Goal: Task Accomplishment & Management: Manage account settings

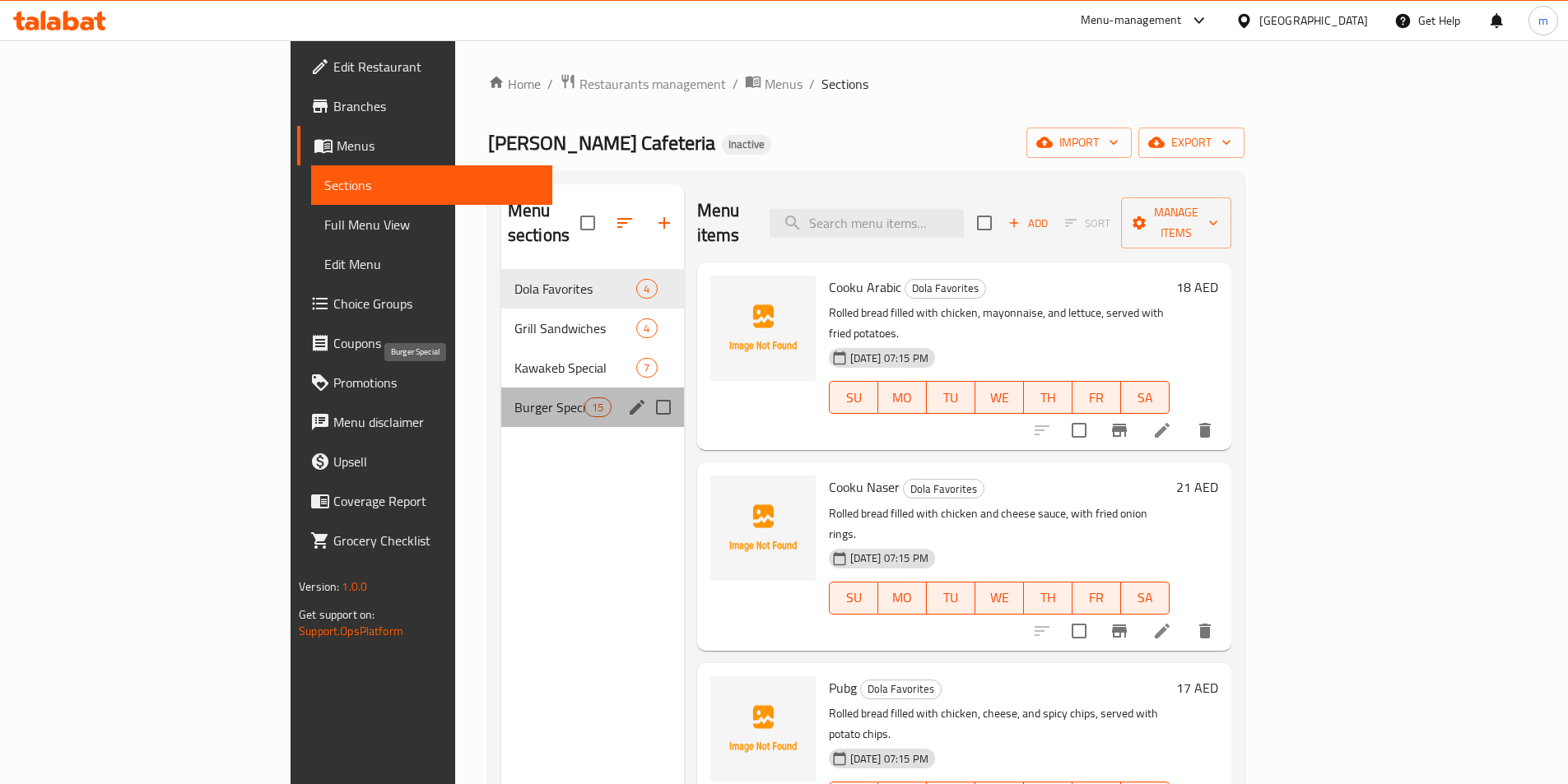
click at [514, 397] on span "Burger Special" at bounding box center [549, 407] width 70 height 20
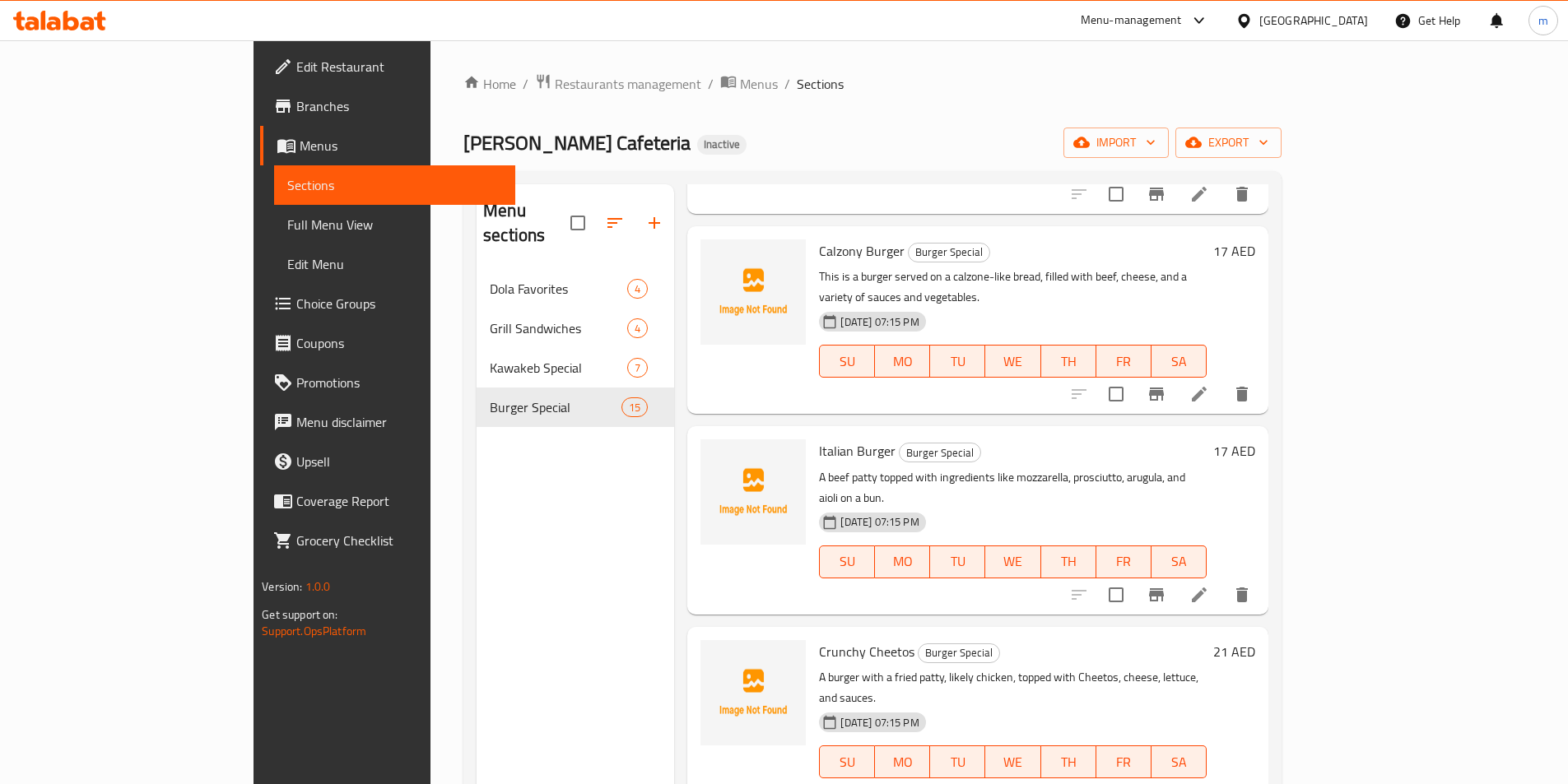
scroll to position [329, 0]
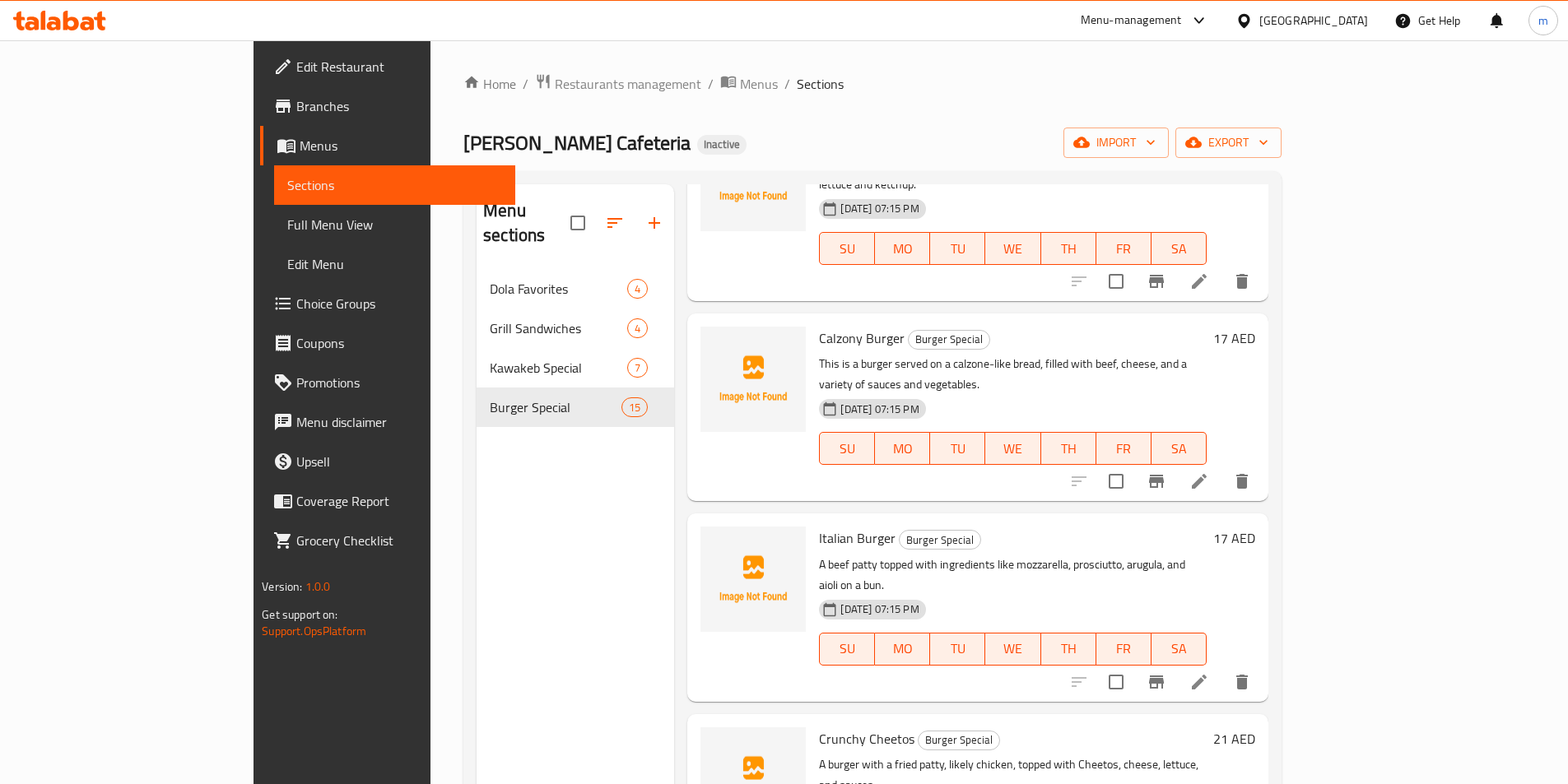
click at [1248, 474] on icon "delete" at bounding box center [1242, 481] width 12 height 15
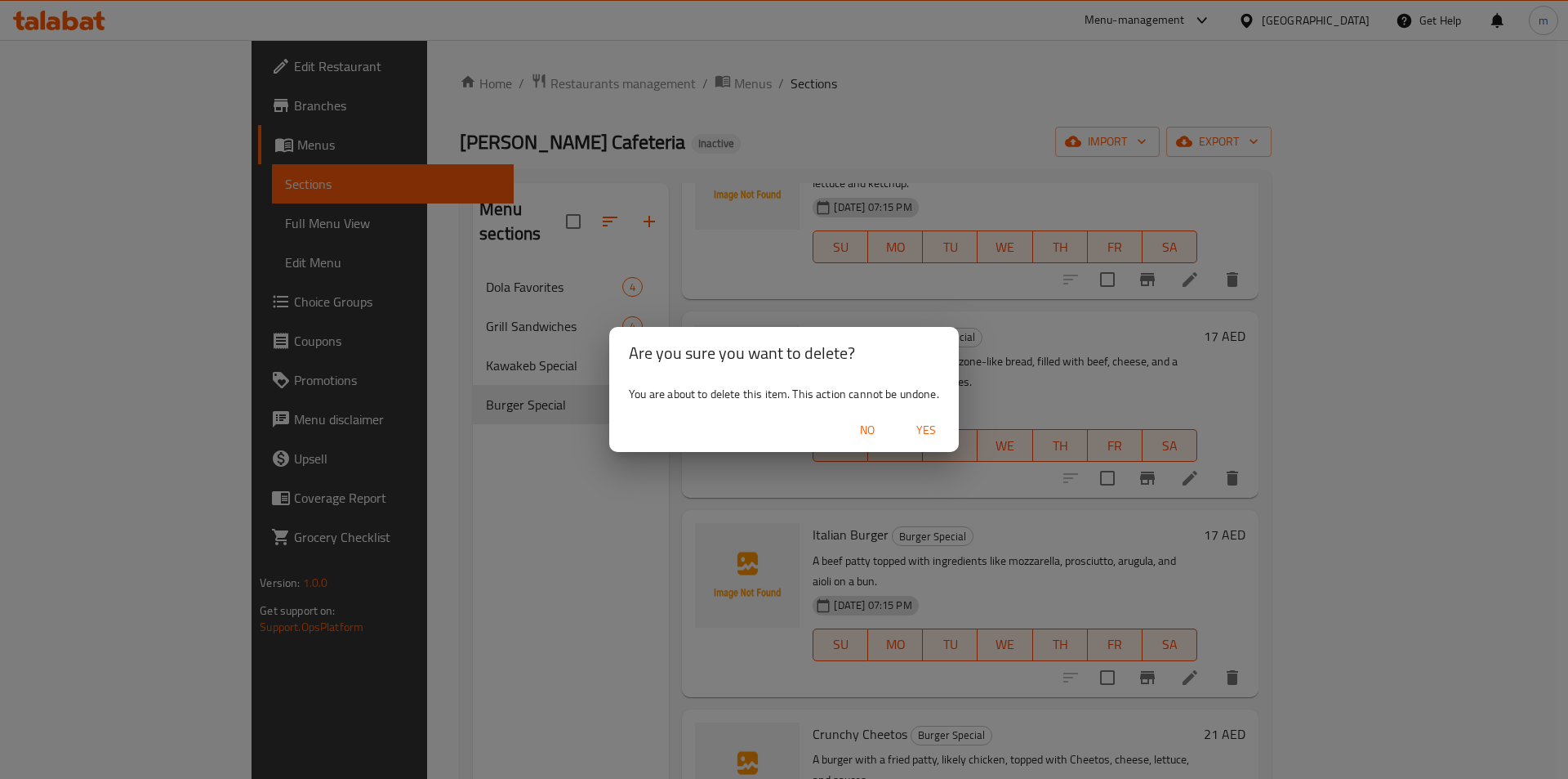
click at [924, 428] on span "Yes" at bounding box center [926, 430] width 39 height 21
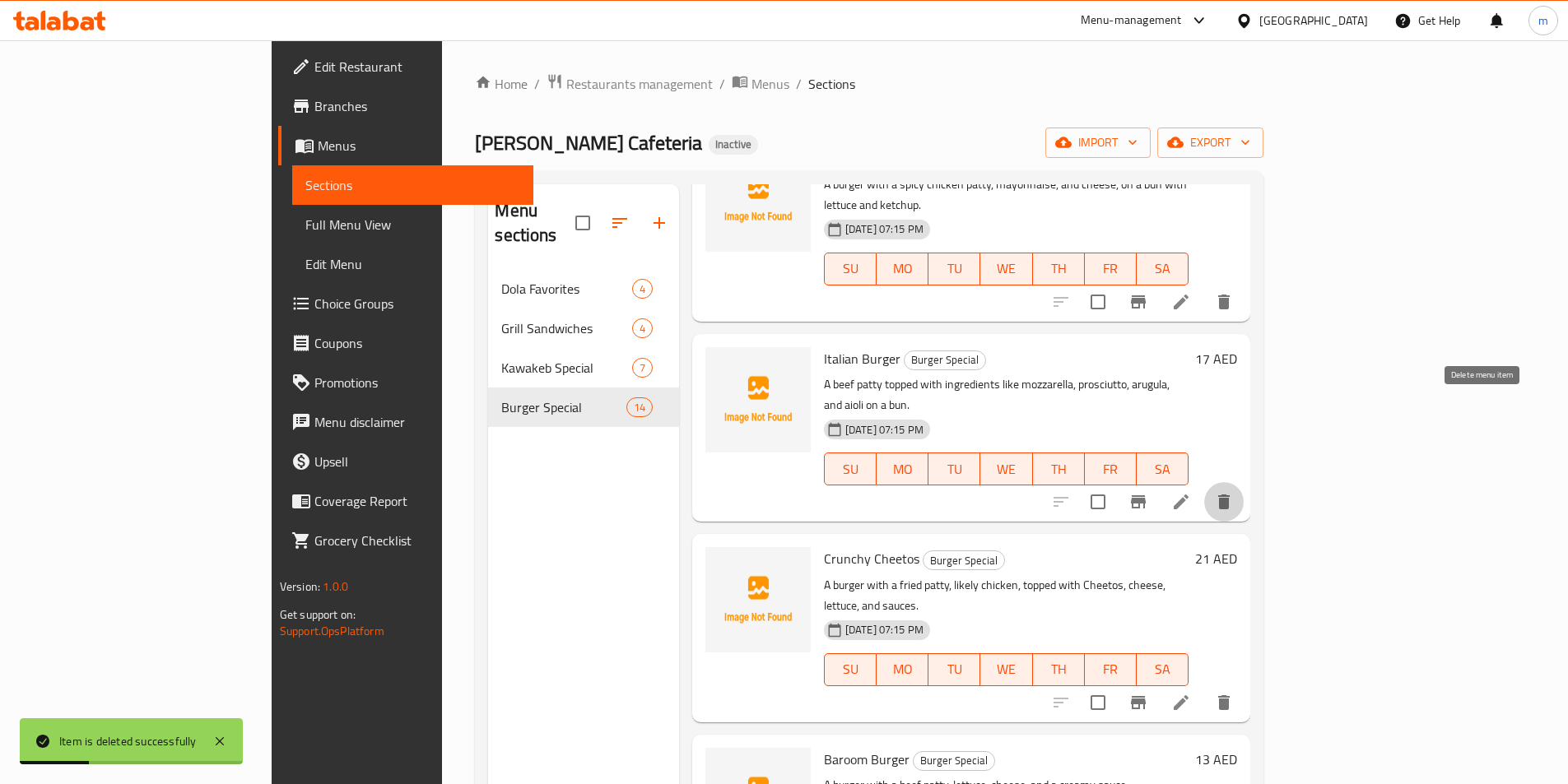
click at [1243, 482] on button "delete" at bounding box center [1223, 501] width 39 height 39
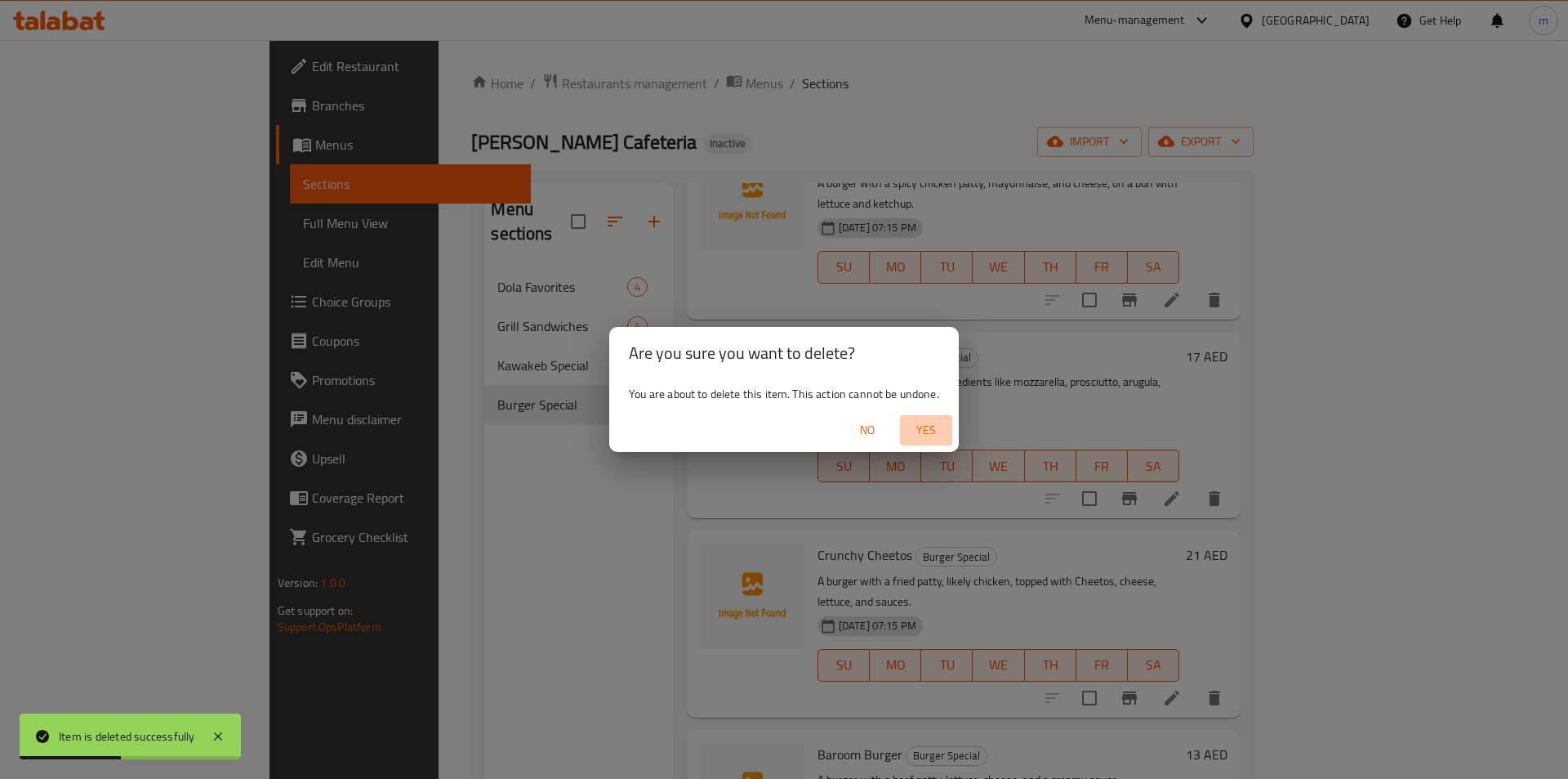
click at [936, 430] on span "Yes" at bounding box center [926, 430] width 39 height 21
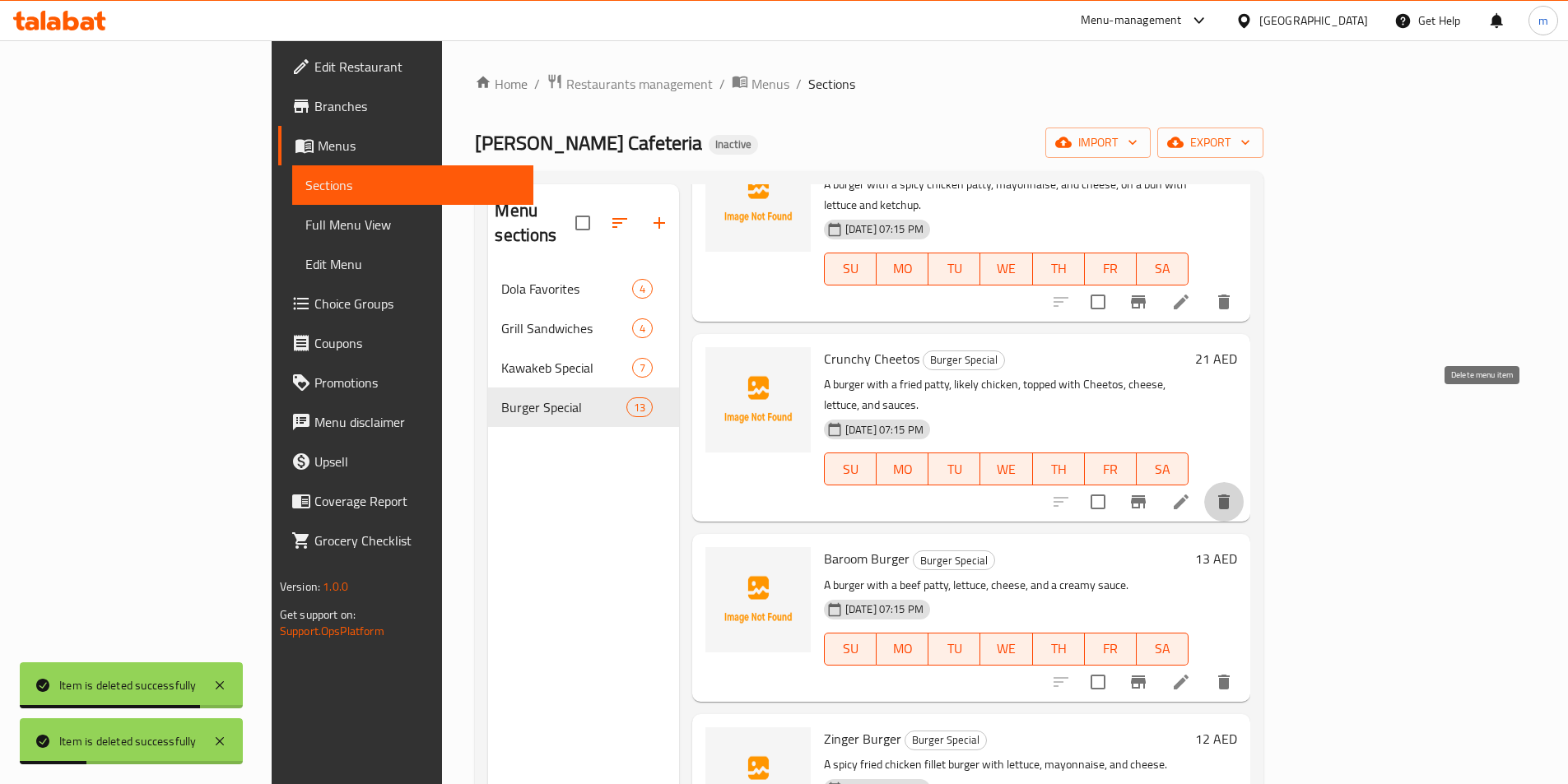
click at [1230, 494] on icon "delete" at bounding box center [1223, 501] width 12 height 15
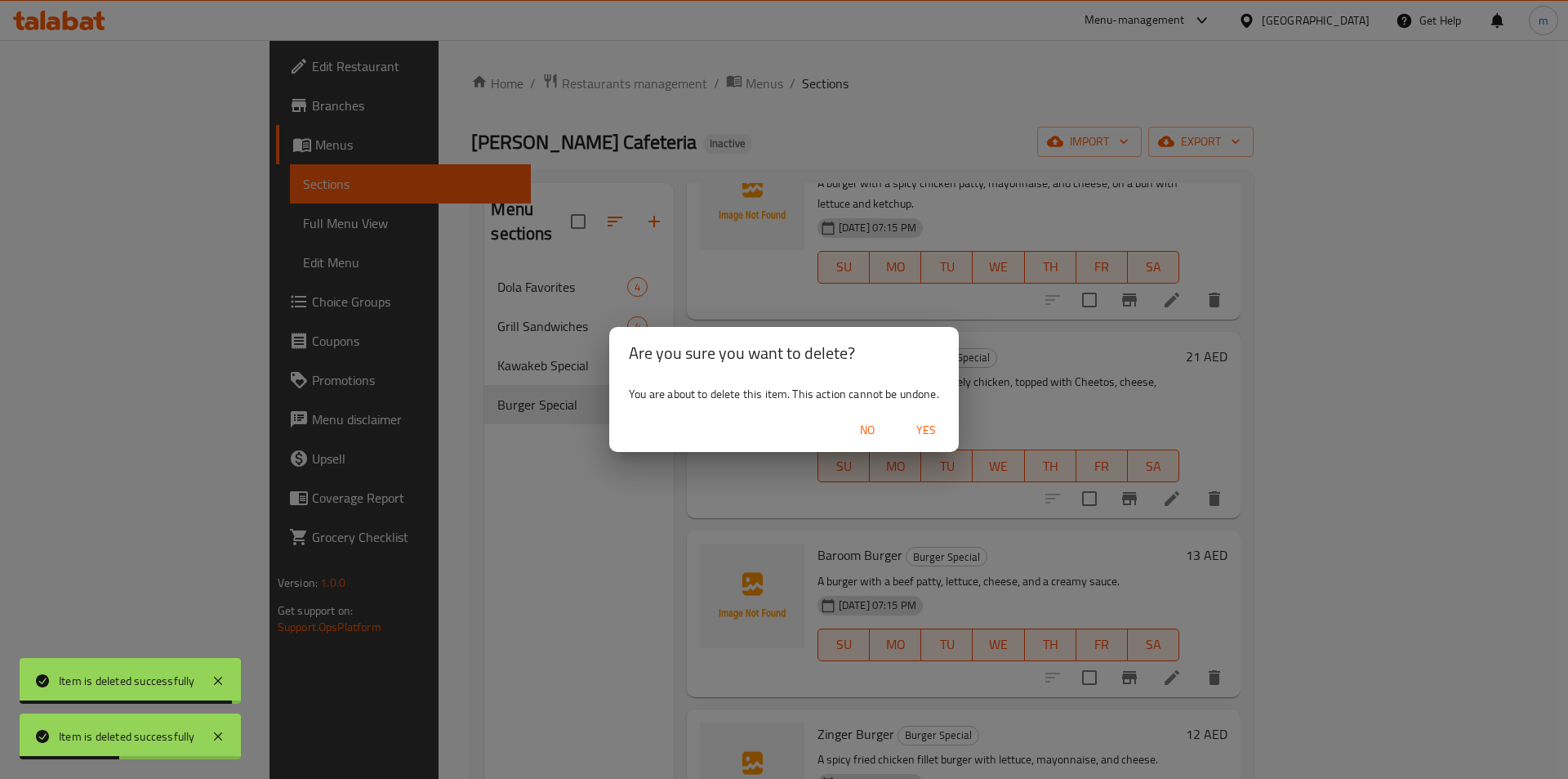
click at [922, 420] on span "Yes" at bounding box center [926, 430] width 39 height 21
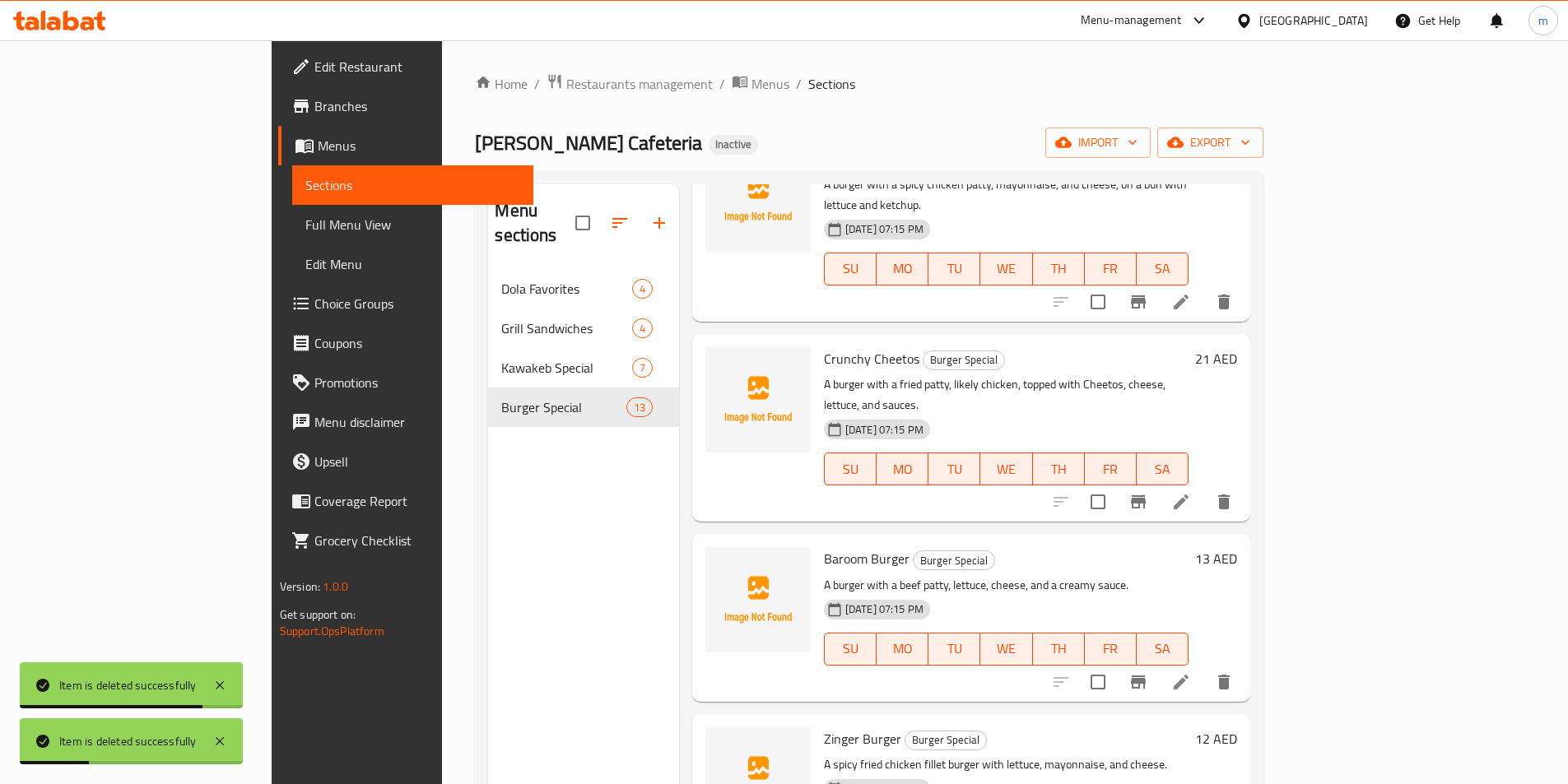
click at [305, 178] on span "Sections" at bounding box center [413, 185] width 215 height 20
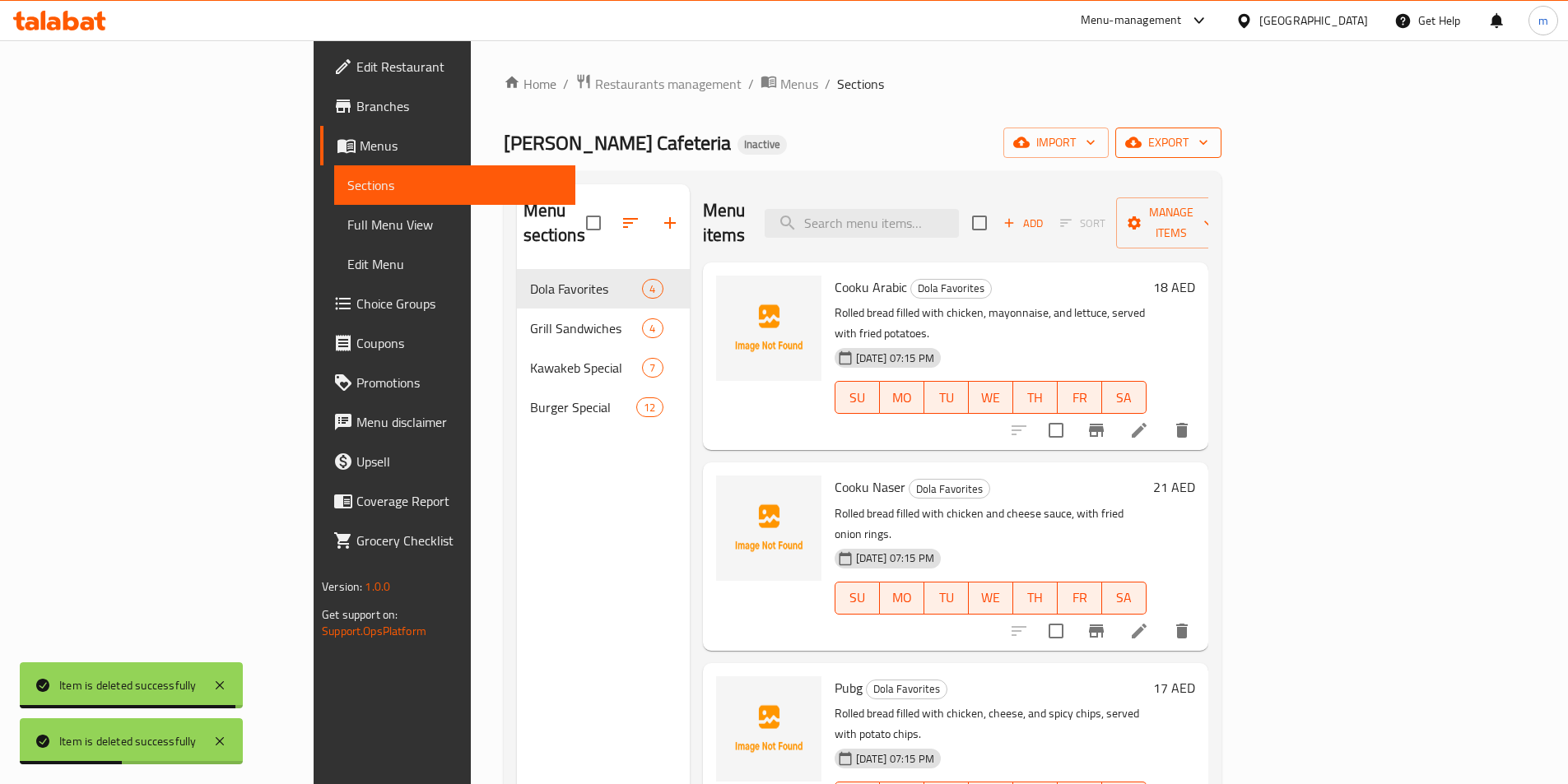
click at [1222, 153] on button "export" at bounding box center [1168, 143] width 106 height 31
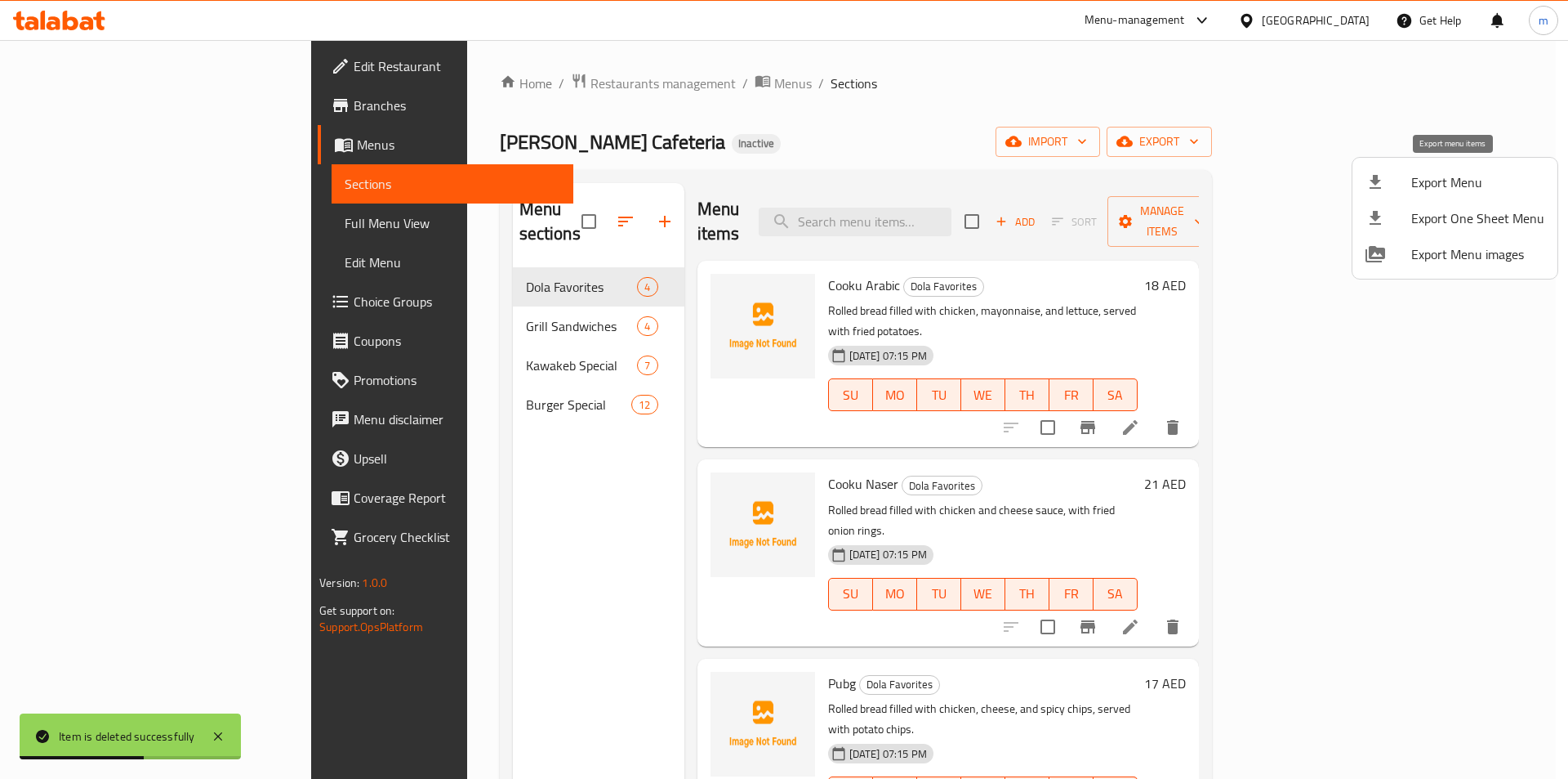
click at [1406, 173] on div at bounding box center [1388, 182] width 46 height 20
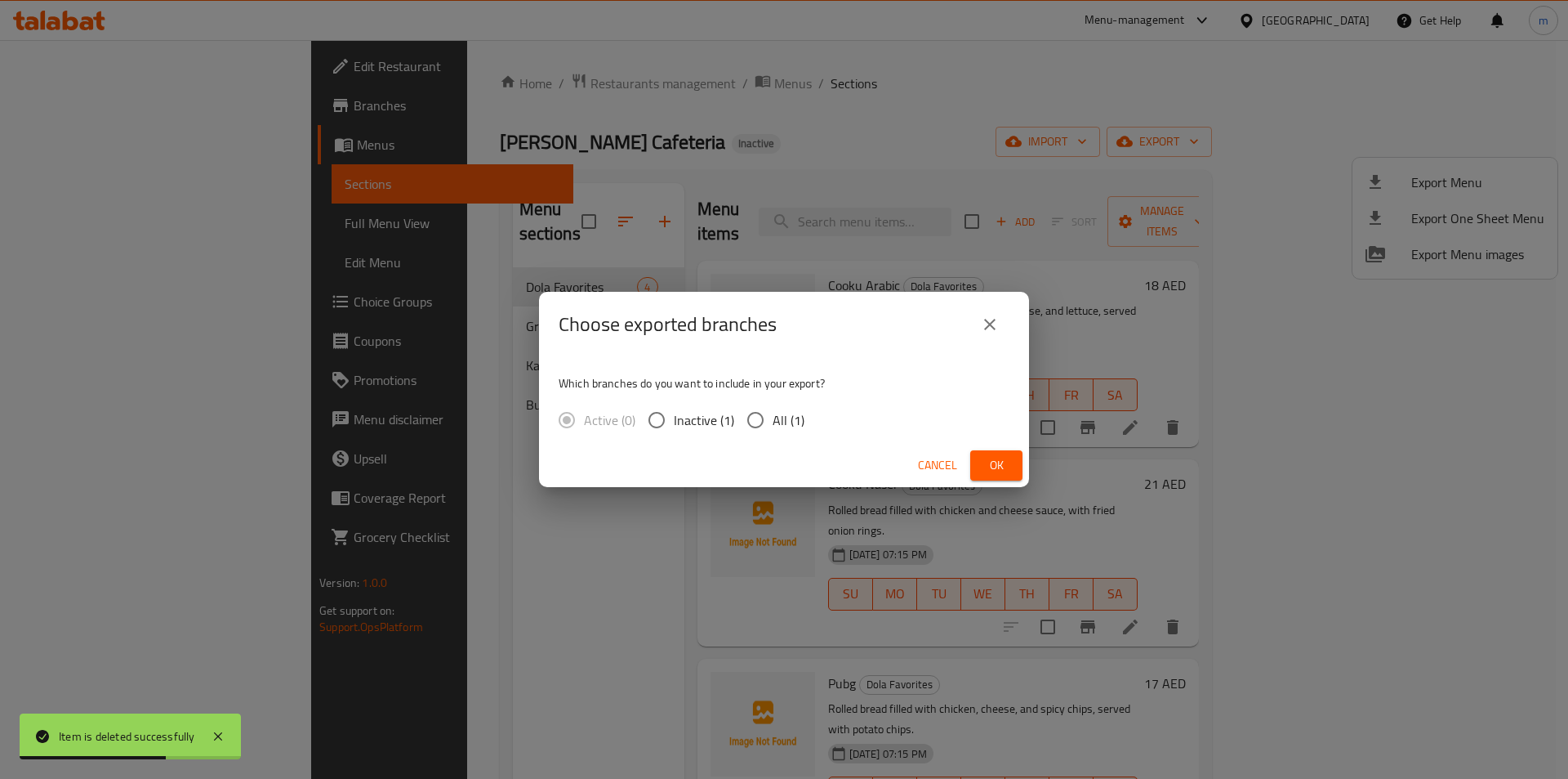
click at [770, 424] on input "All (1)" at bounding box center [756, 420] width 34 height 34
radio input "true"
click at [982, 469] on button "Ok" at bounding box center [997, 466] width 52 height 31
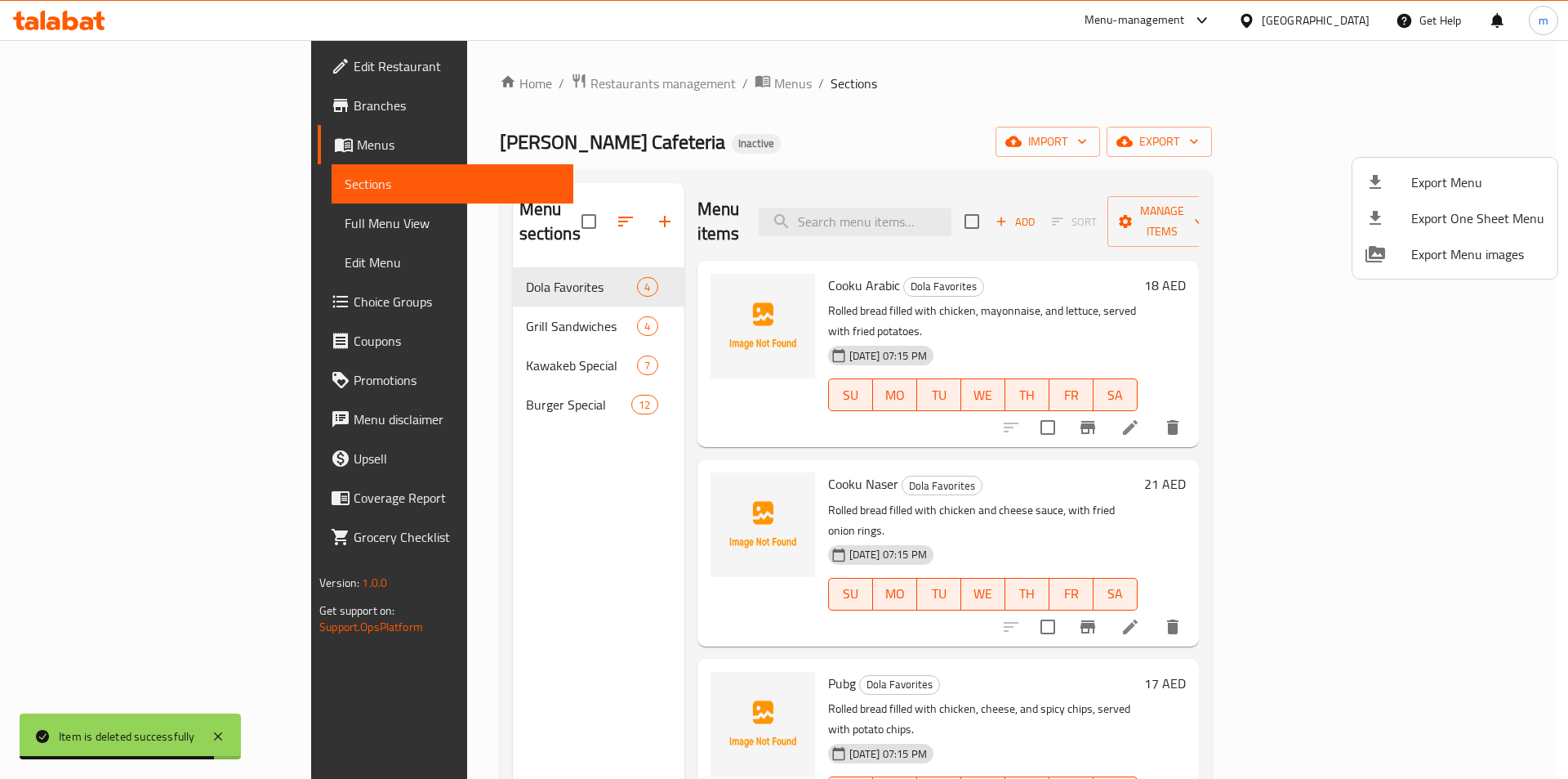
click at [88, 224] on div at bounding box center [784, 389] width 1568 height 779
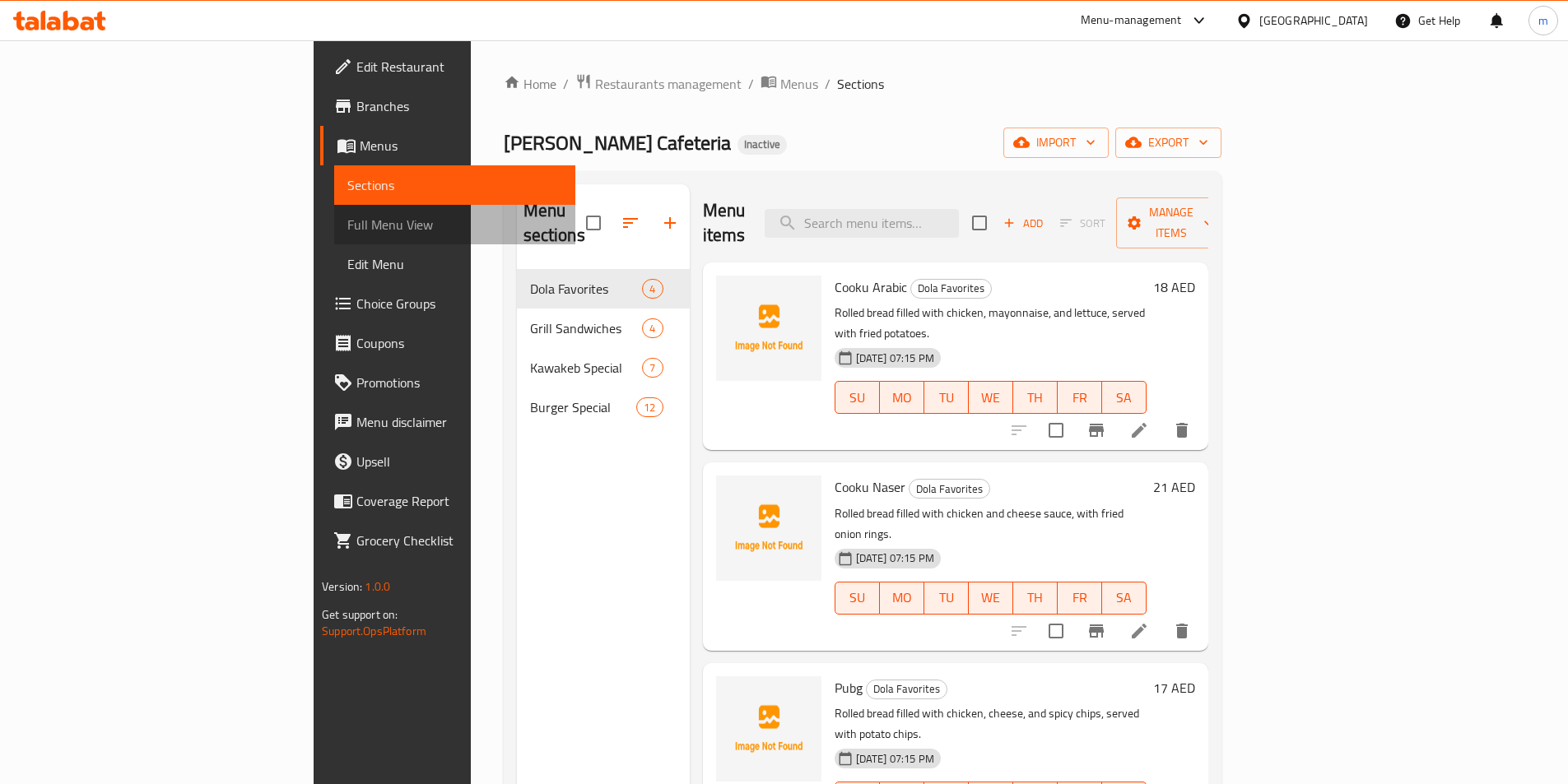
click at [347, 224] on span "Full Menu View" at bounding box center [454, 224] width 215 height 20
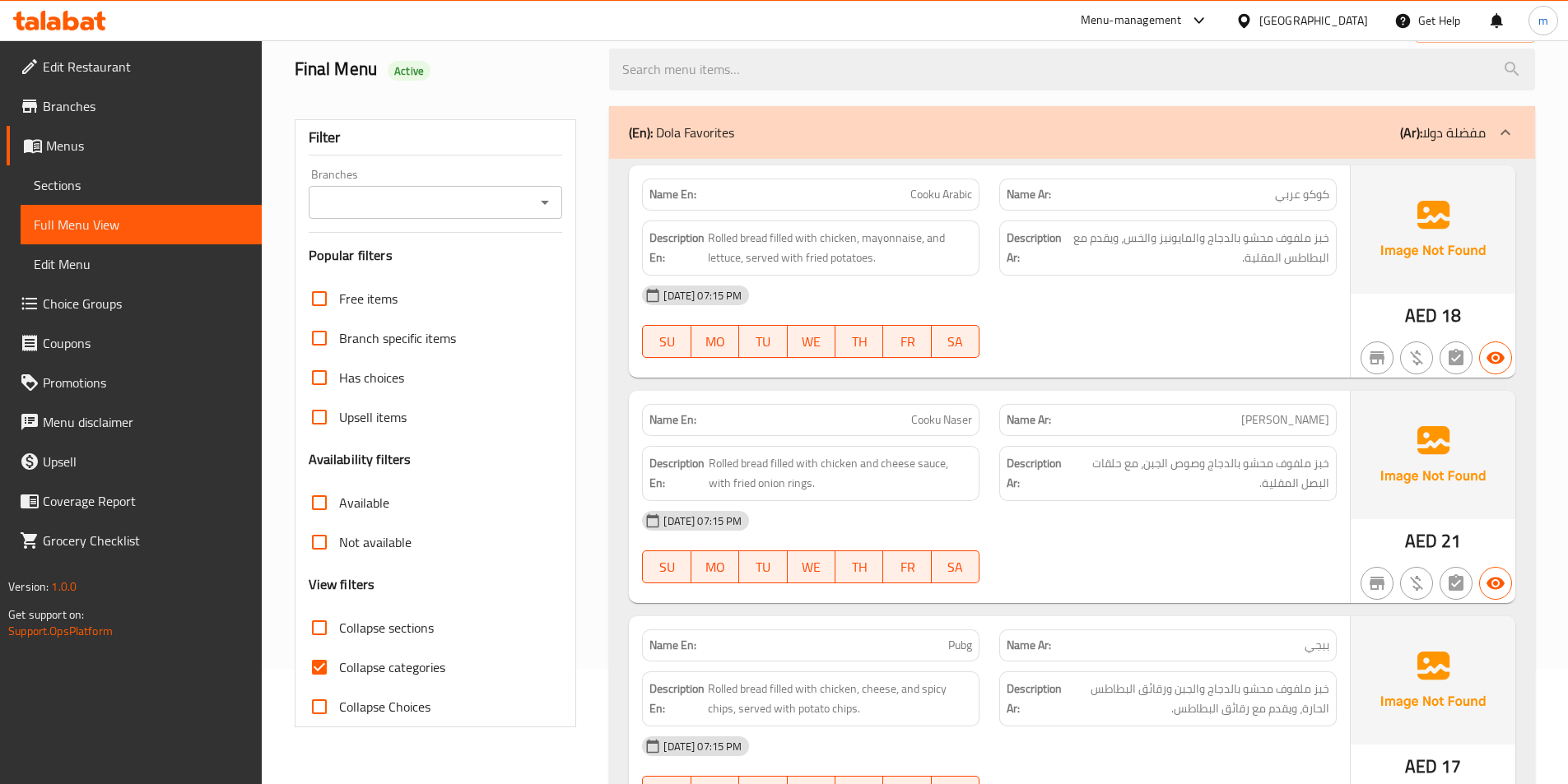
scroll to position [247, 0]
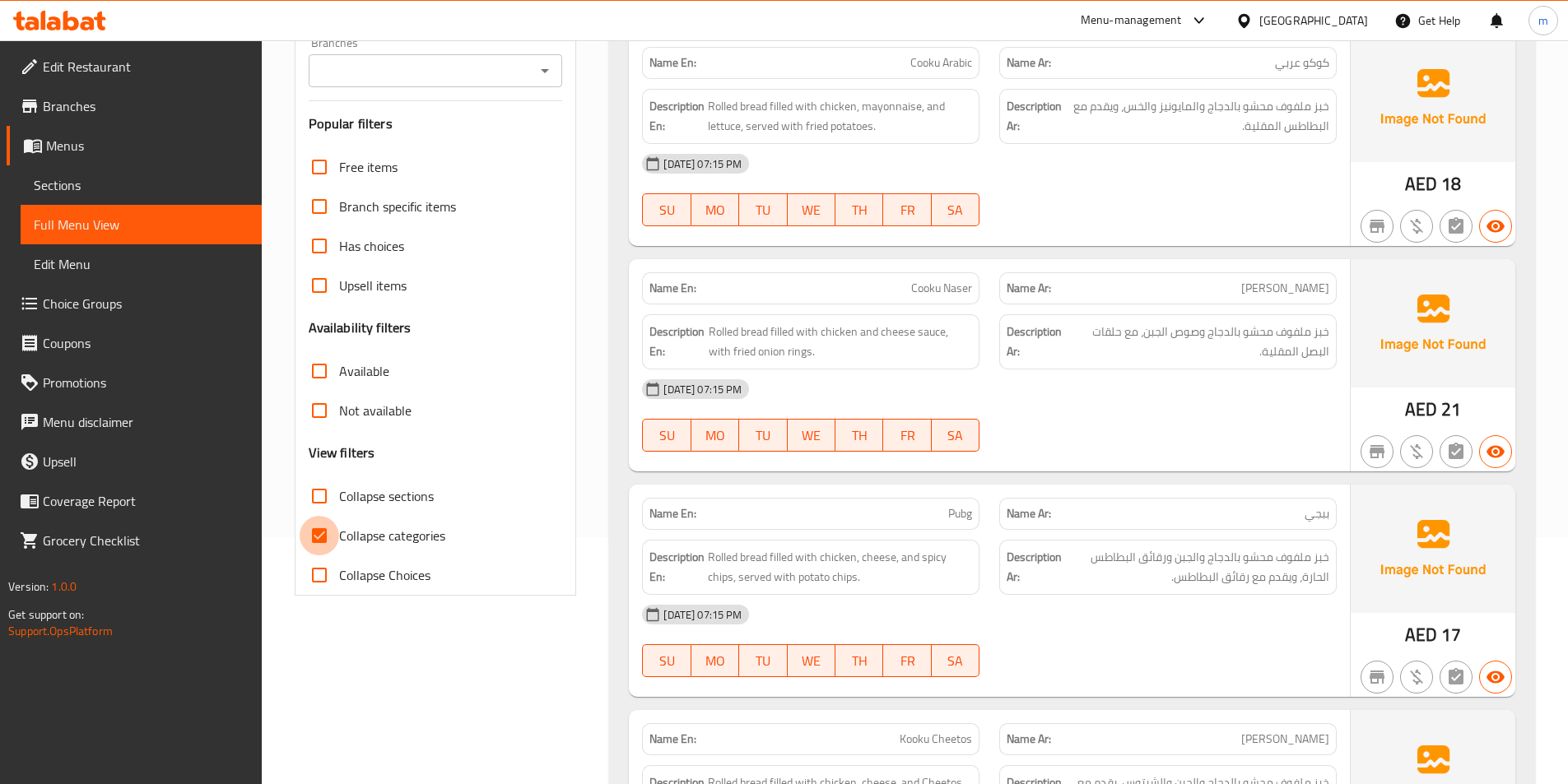
click at [320, 526] on input "Collapse categories" at bounding box center [319, 535] width 39 height 39
checkbox input "false"
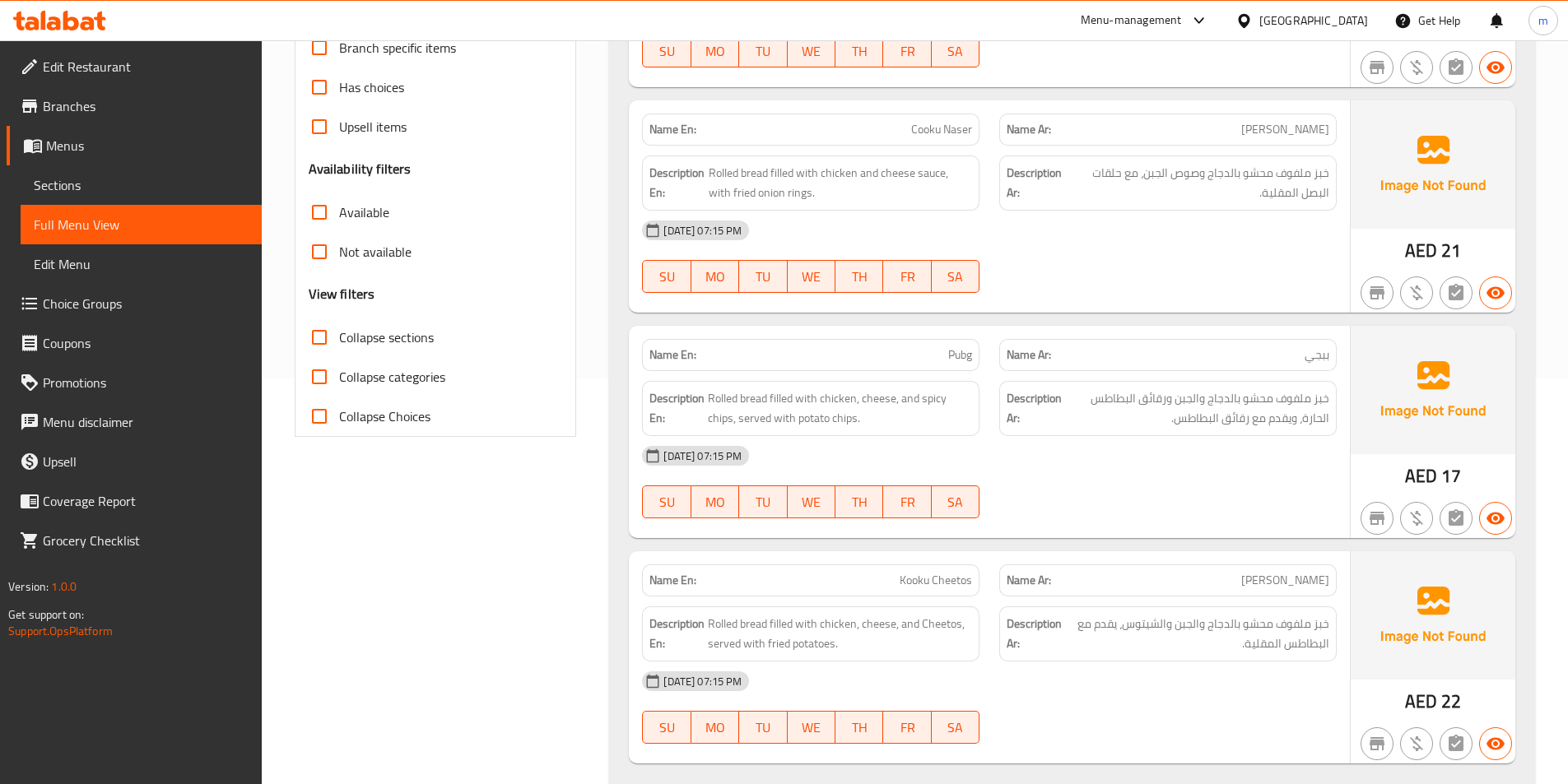
scroll to position [412, 0]
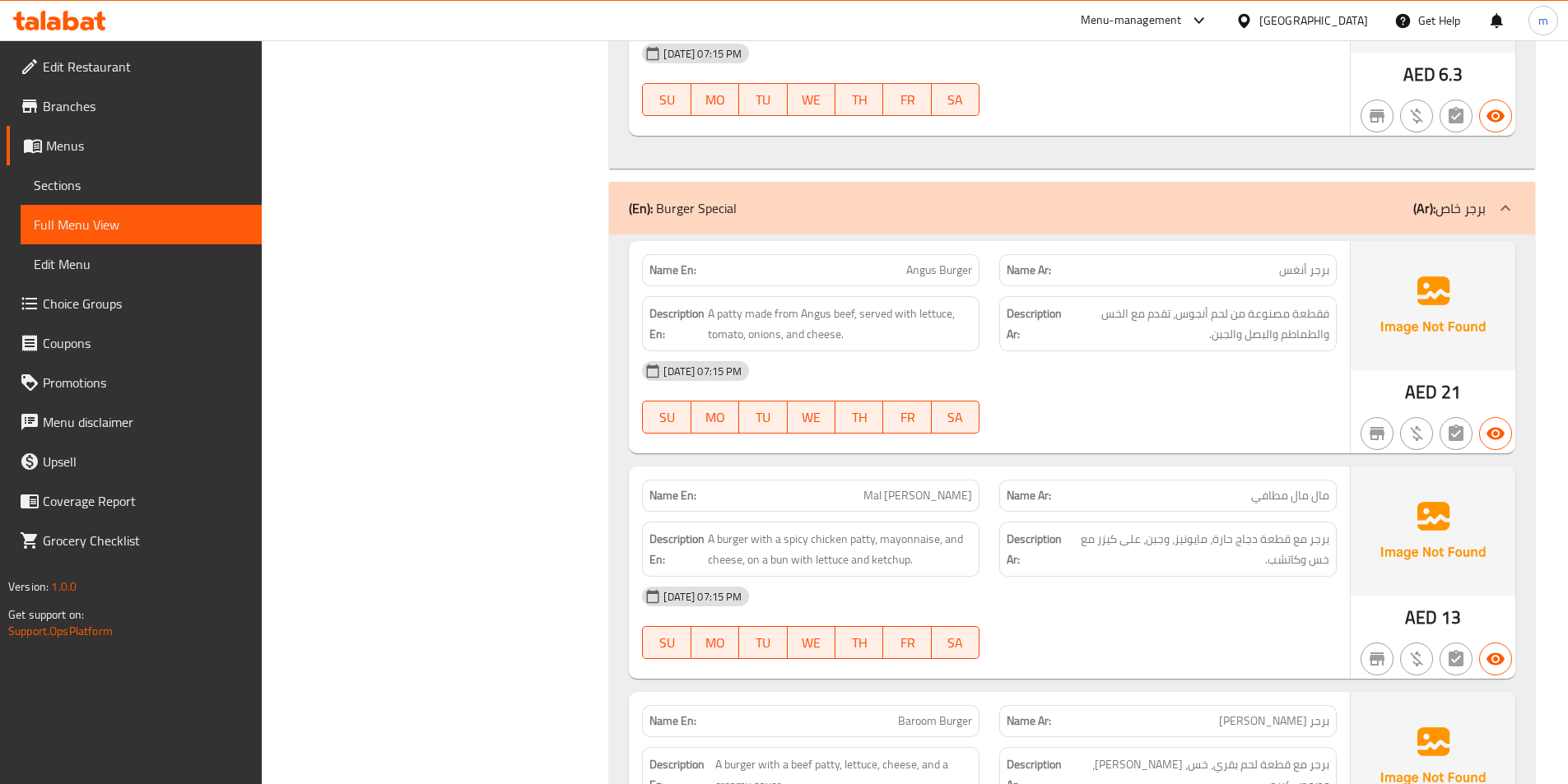
scroll to position [3754, 0]
